Goal: Task Accomplishment & Management: Use online tool/utility

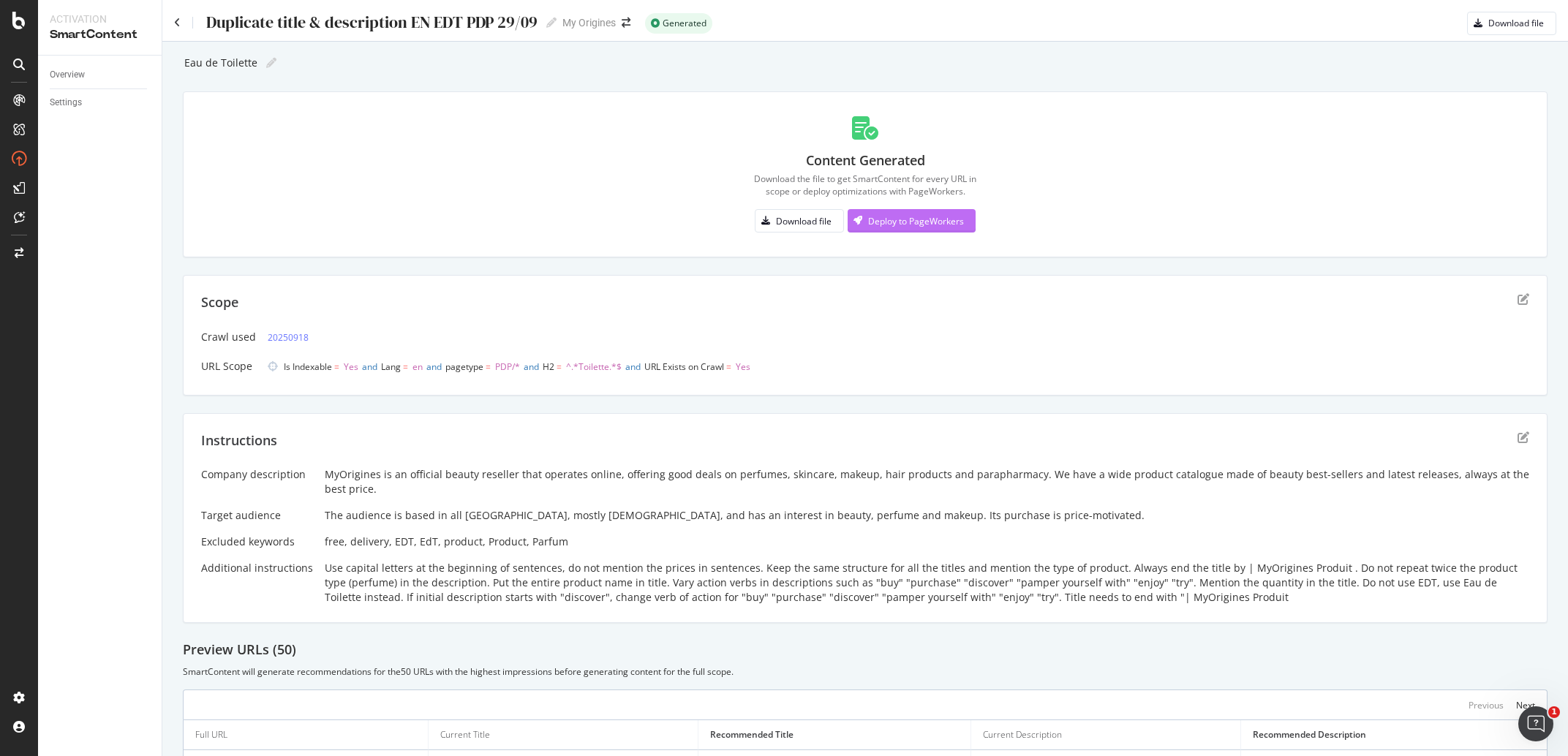
click at [916, 218] on div "Deploy to PageWorkers" at bounding box center [916, 221] width 96 height 12
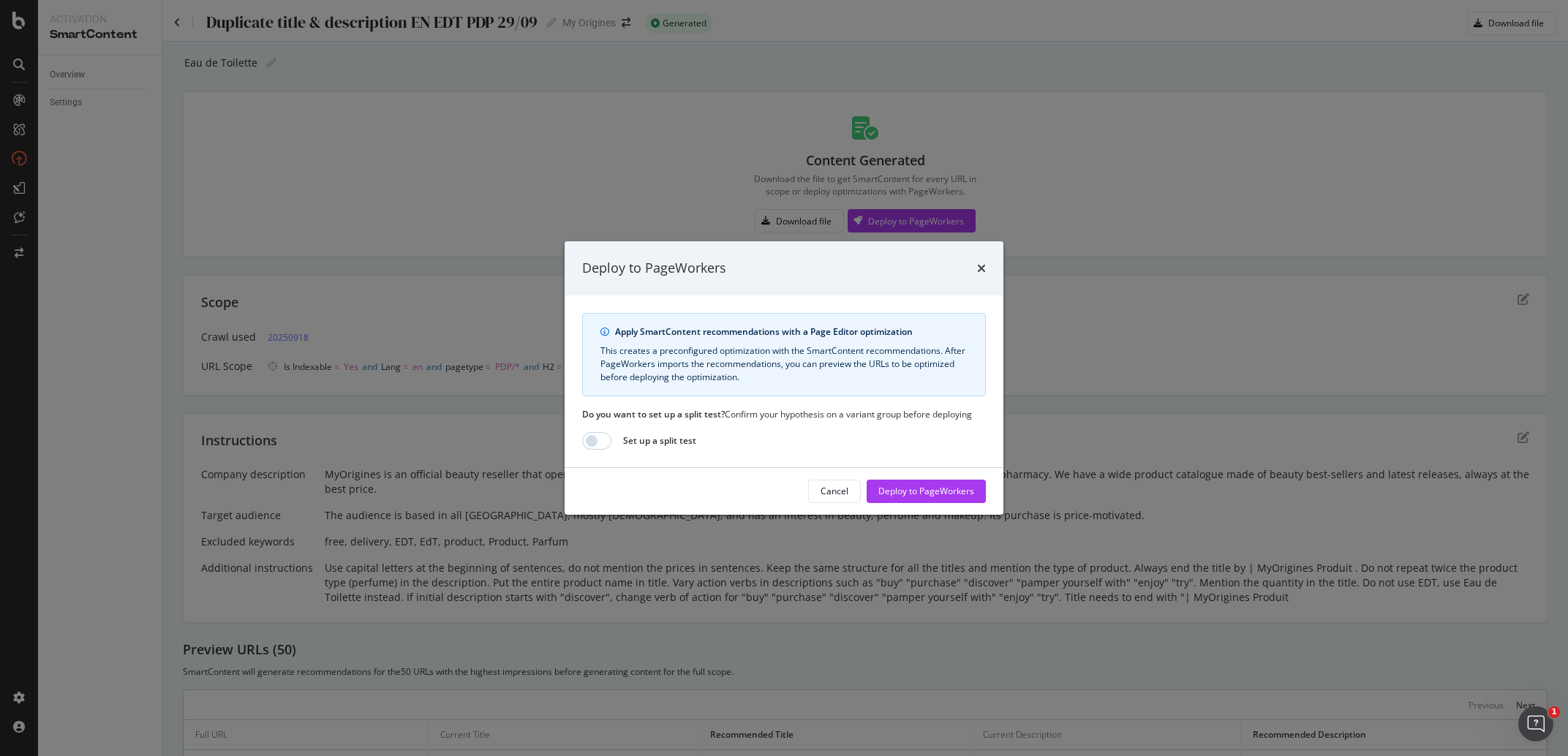
click at [936, 479] on div "Cancel Deploy to PageWorkers" at bounding box center [784, 491] width 439 height 47
click at [939, 496] on div "Deploy to PageWorkers" at bounding box center [926, 491] width 96 height 12
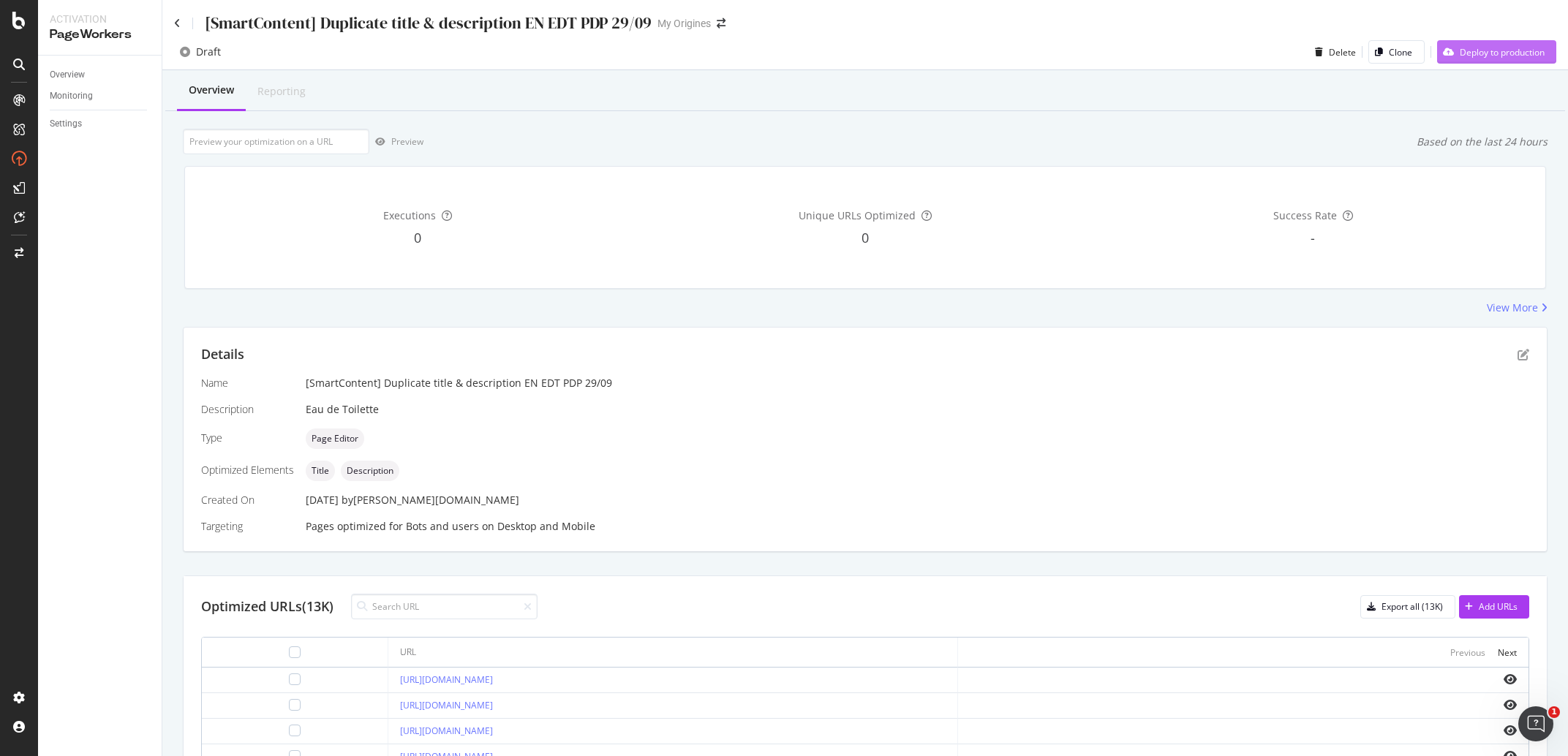
click at [1475, 43] on div "Deploy to production" at bounding box center [1491, 52] width 108 height 22
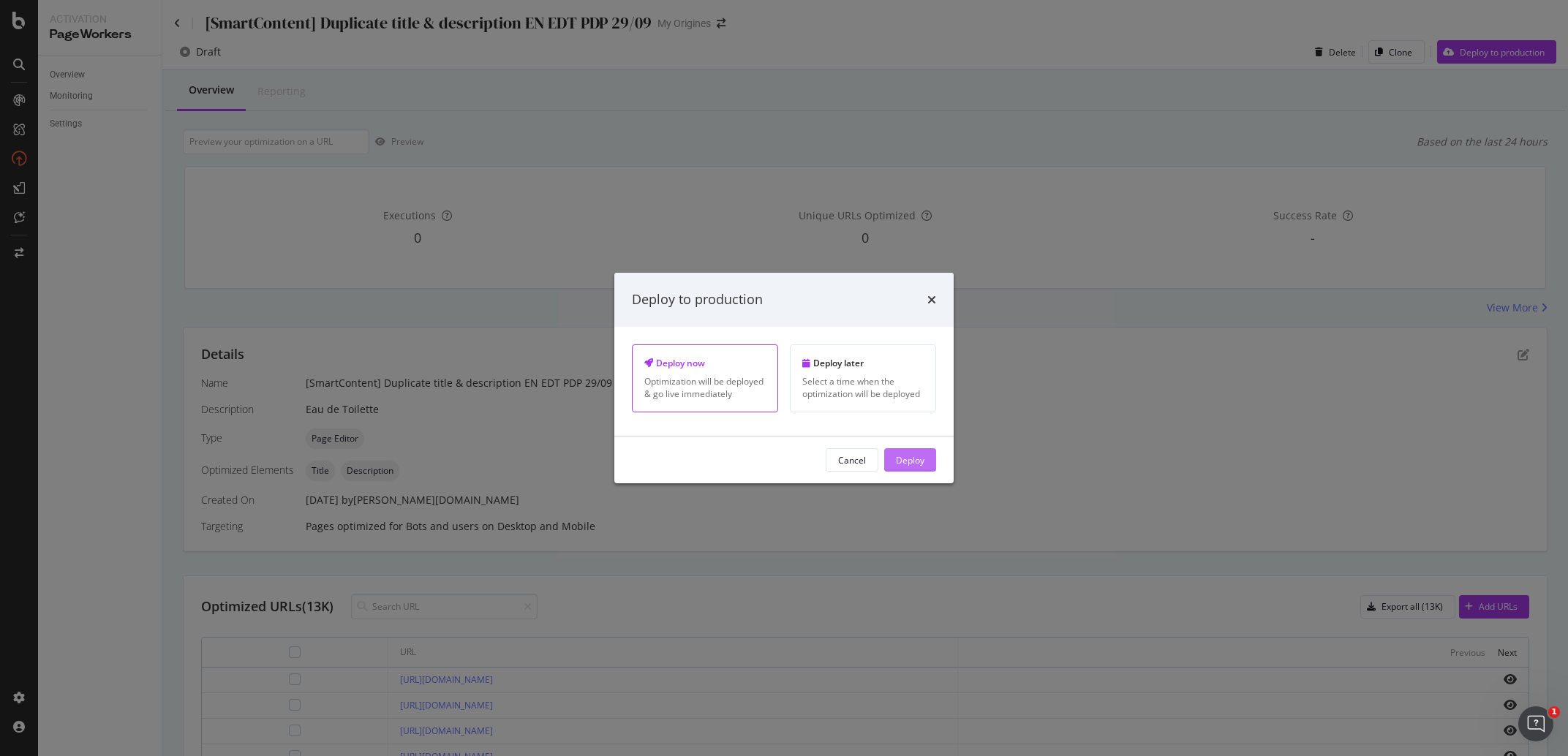
click at [922, 466] on div "Deploy" at bounding box center [911, 459] width 29 height 12
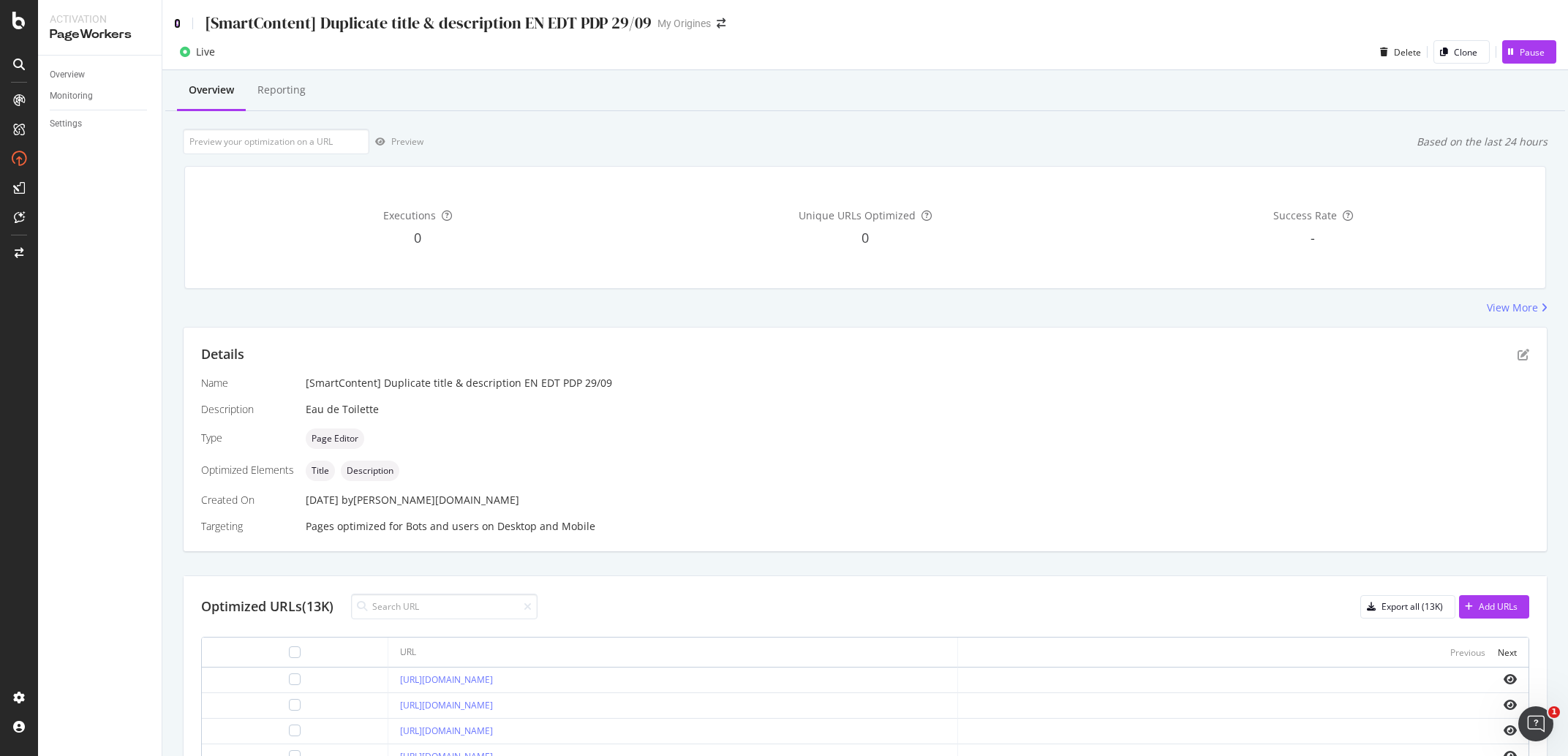
click at [177, 21] on icon at bounding box center [177, 23] width 7 height 10
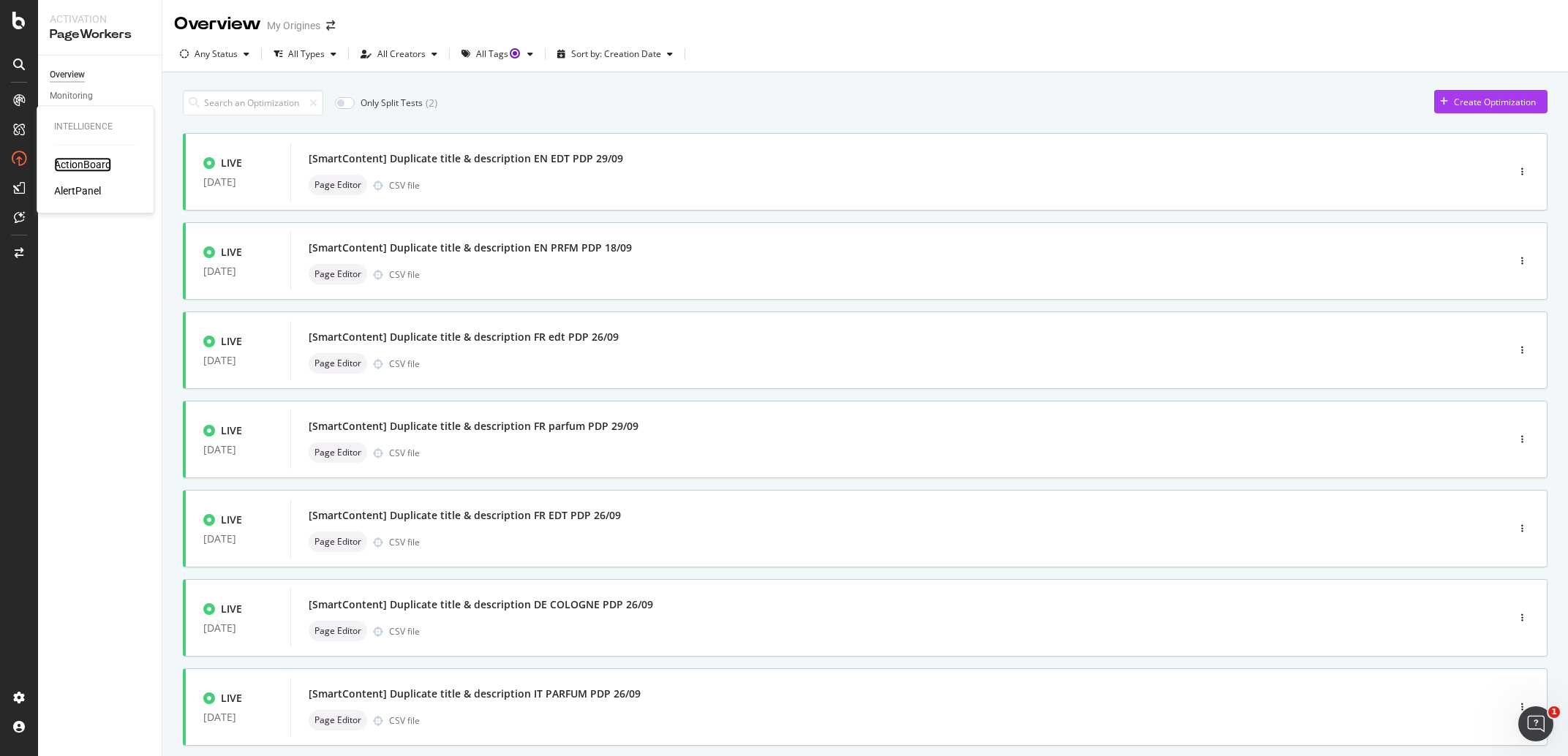
click at [70, 160] on div "ActionBoard" at bounding box center [82, 164] width 57 height 15
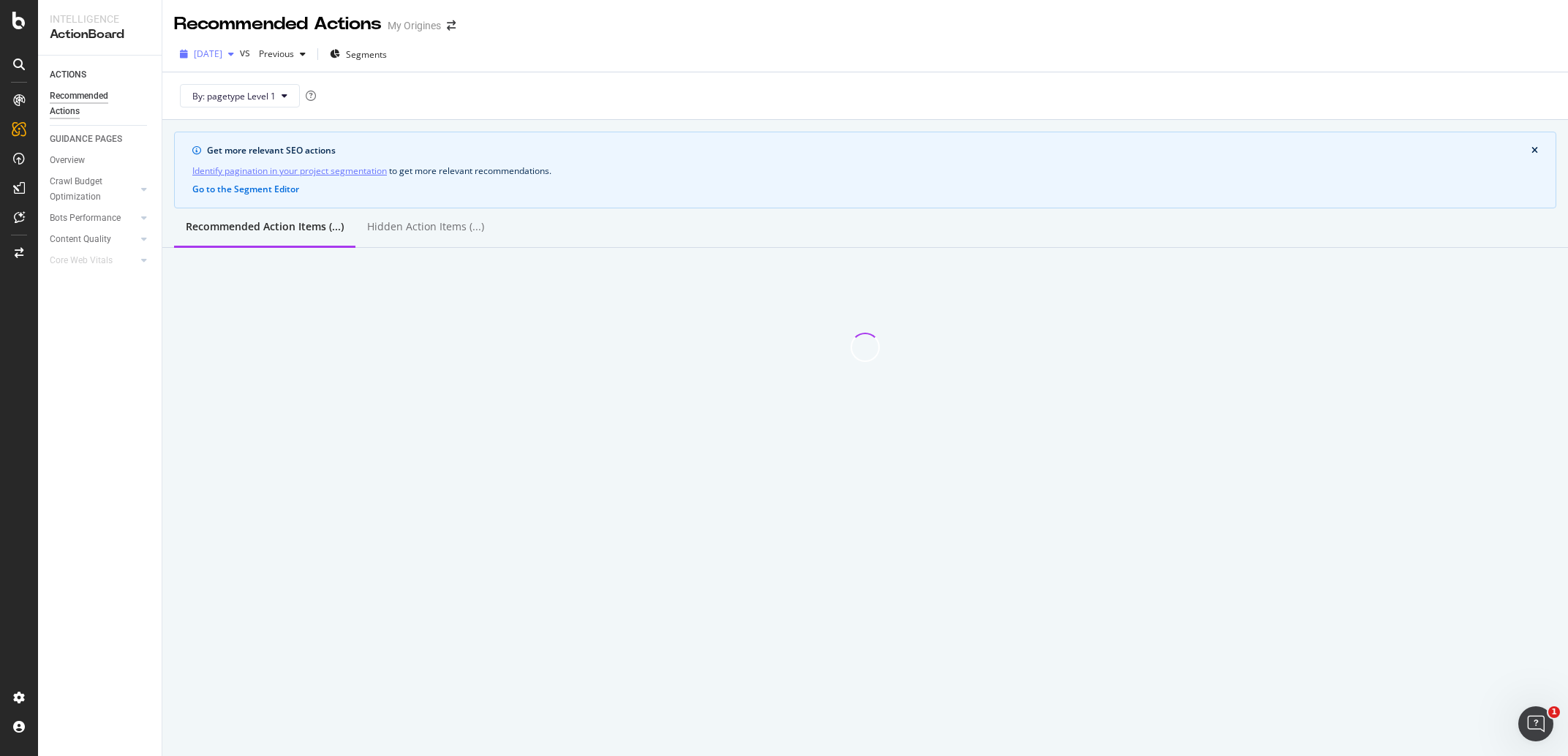
click at [222, 58] on span "2025 Sep. 18th" at bounding box center [208, 54] width 29 height 12
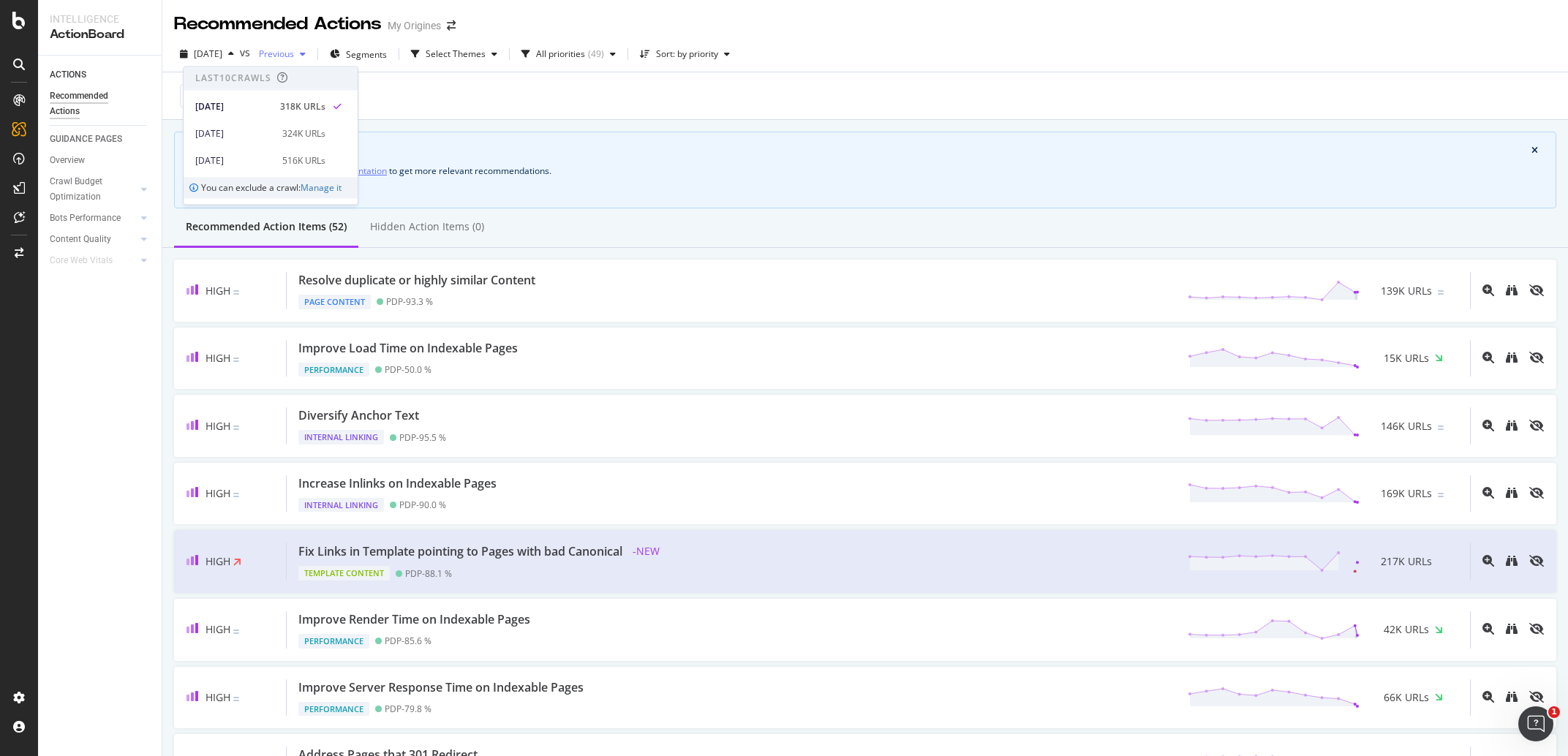
click at [312, 62] on div "Previous" at bounding box center [282, 54] width 59 height 22
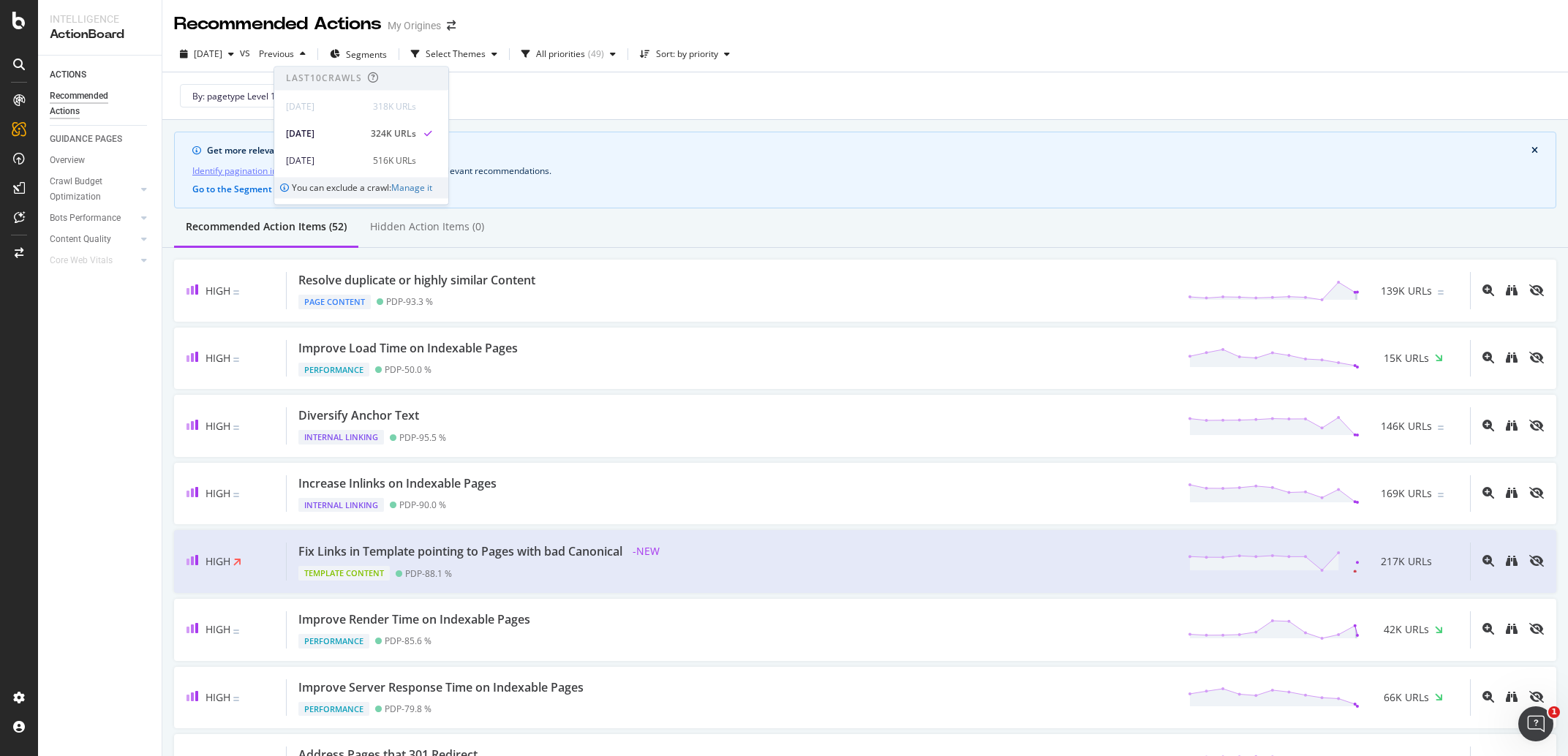
click at [504, 86] on div "By: pagetype Level 1" at bounding box center [866, 96] width 1383 height 47
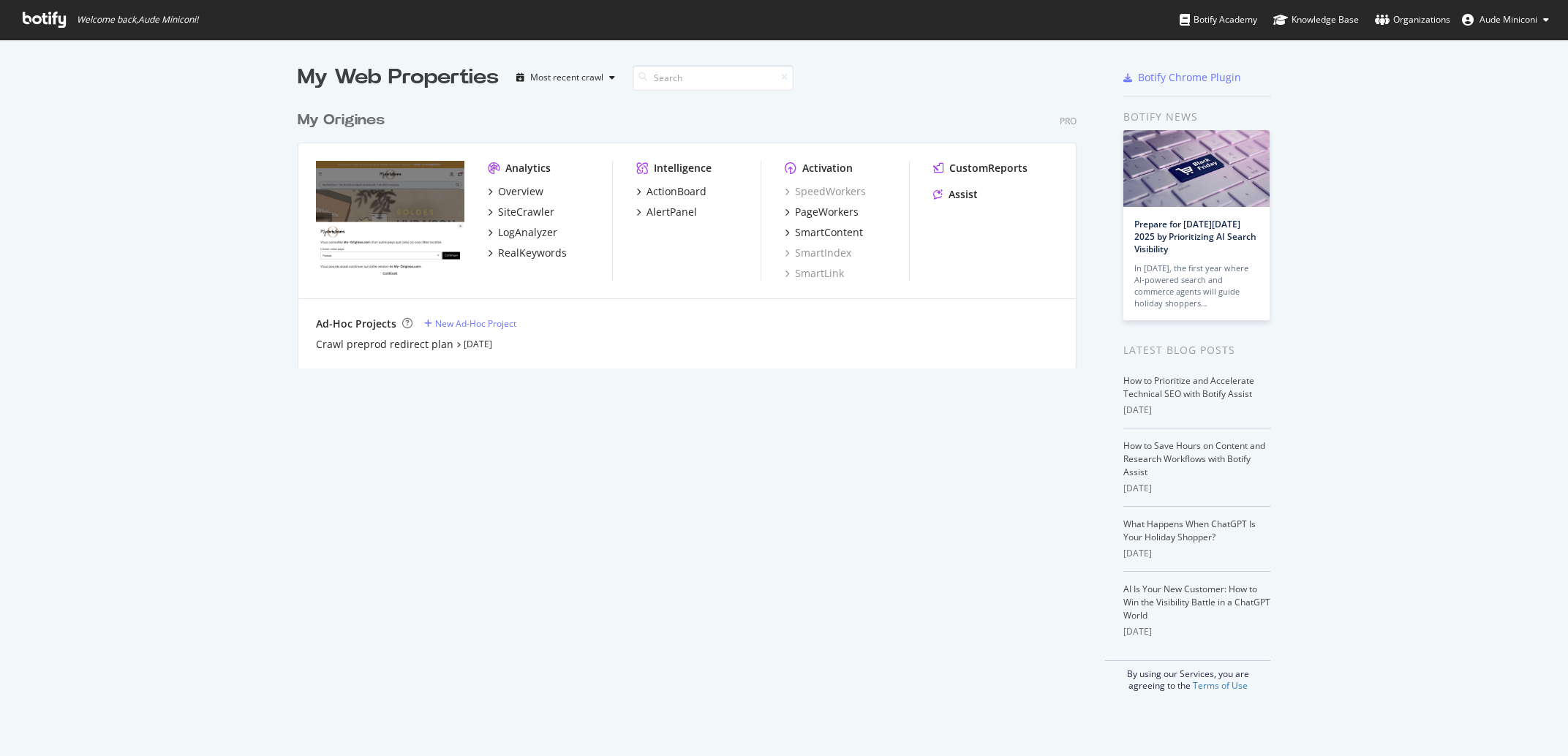
scroll to position [742, 1541]
click at [795, 232] on div "SmartContent" at bounding box center [829, 232] width 68 height 15
